Goal: Find specific page/section: Find specific page/section

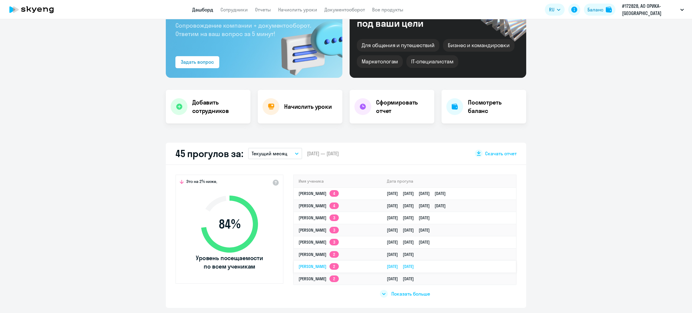
scroll to position [135, 0]
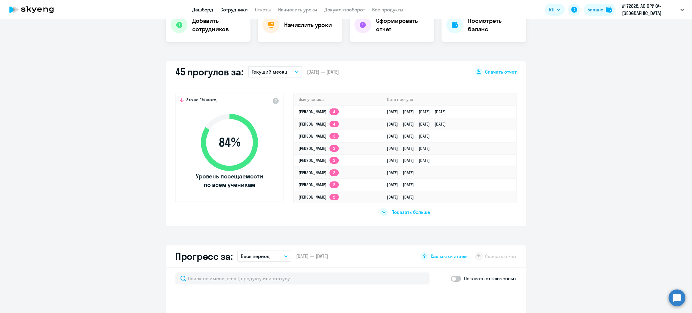
click at [236, 10] on link "Сотрудники" at bounding box center [233, 10] width 27 height 6
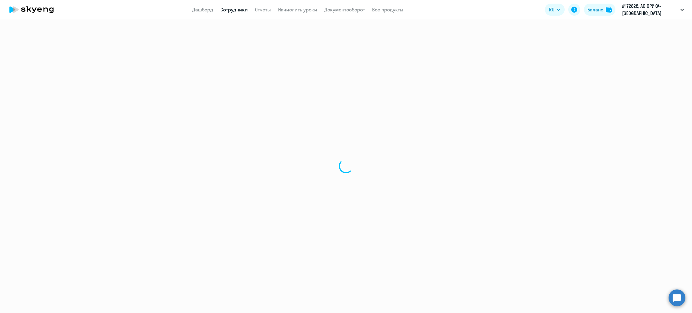
select select "30"
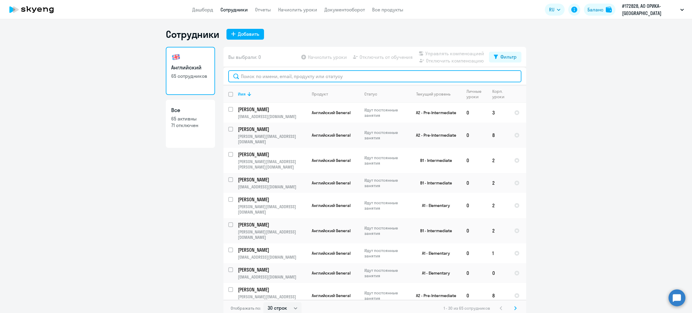
click at [267, 73] on input "text" at bounding box center [374, 76] width 293 height 12
paste input "Айдар Ерлыканович Кабдувалиев"
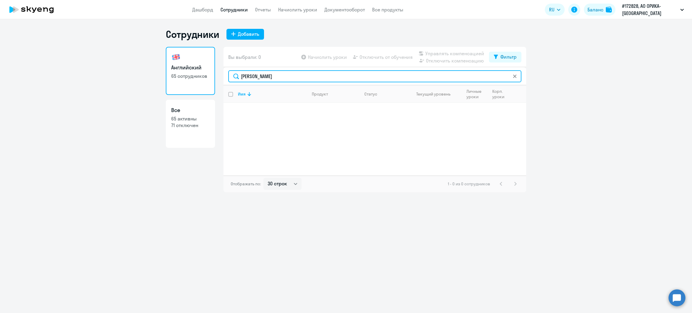
click at [287, 77] on input "Айдар Ерлыканович Кабдувалиев" at bounding box center [374, 76] width 293 height 12
drag, startPoint x: 303, startPoint y: 77, endPoint x: 208, endPoint y: 74, distance: 95.6
click at [208, 74] on div "Английский 65 сотрудников Все 65 активны 71 отключен Вы выбрали: 0 Начислить ур…" at bounding box center [346, 119] width 360 height 145
paste input "ексей Николаевич Барц"
click at [289, 77] on input "Алексей Николаевич Барцев" at bounding box center [374, 76] width 293 height 12
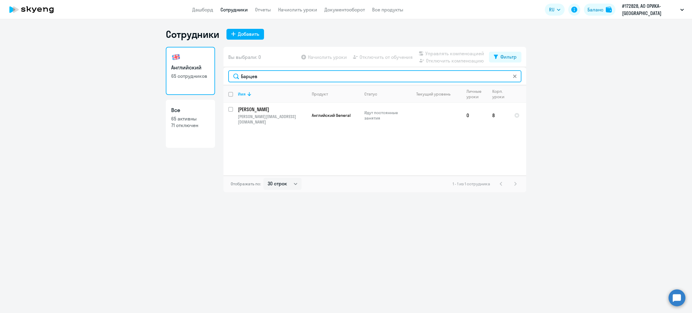
drag, startPoint x: 272, startPoint y: 77, endPoint x: 228, endPoint y: 77, distance: 44.2
click at [228, 77] on div "Барцев" at bounding box center [374, 76] width 303 height 18
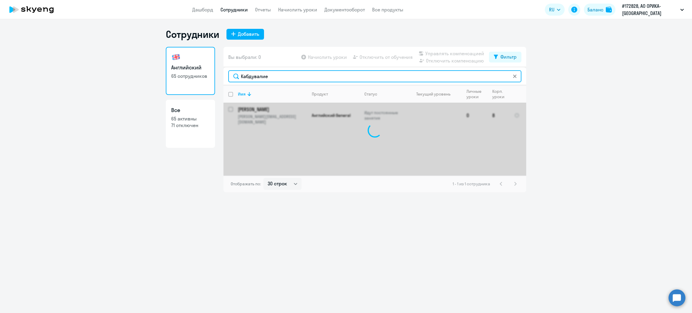
type input "Кабдувалиев"
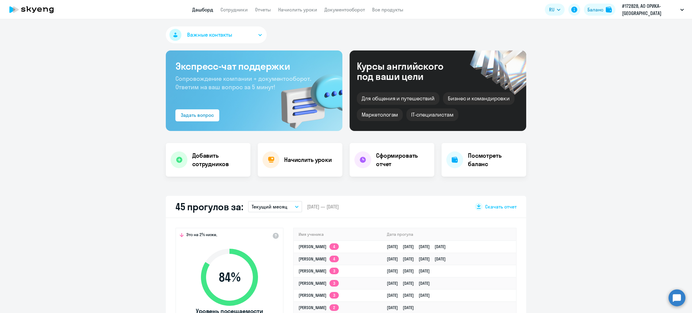
click at [239, 6] on app-menu-item-link "Сотрудники" at bounding box center [233, 10] width 27 height 8
click at [238, 9] on link "Сотрудники" at bounding box center [233, 10] width 27 height 6
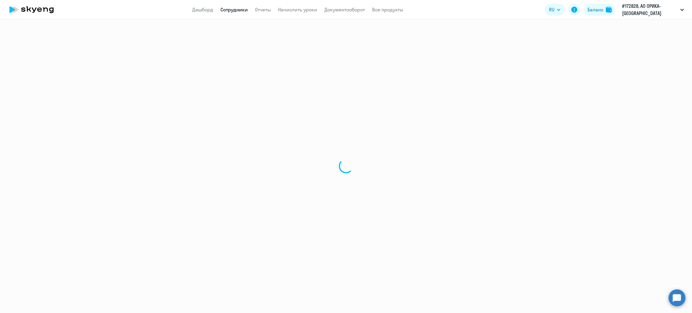
select select "30"
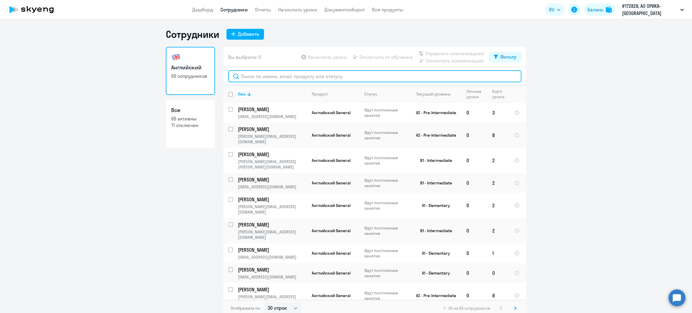
click at [342, 79] on input "text" at bounding box center [374, 76] width 293 height 12
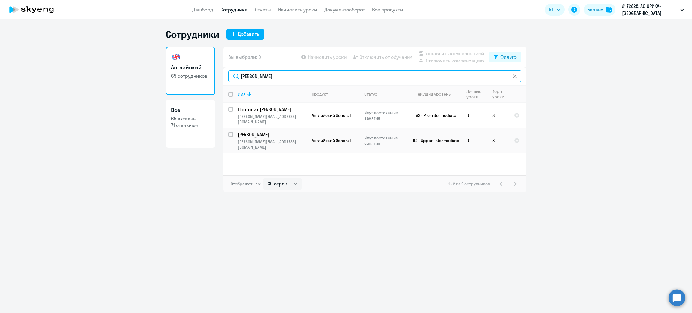
drag, startPoint x: 277, startPoint y: 77, endPoint x: 222, endPoint y: 76, distance: 54.7
click at [222, 76] on div "Английский 65 сотрудников Все 65 активны 71 отключен Вы выбрали: 0 Начислить ур…" at bounding box center [346, 119] width 360 height 145
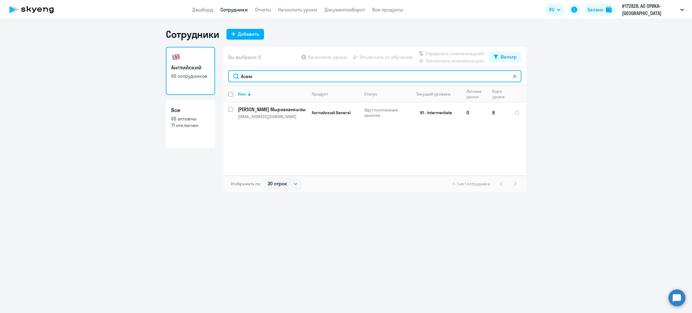
type input "Асем"
